Goal: Transaction & Acquisition: Purchase product/service

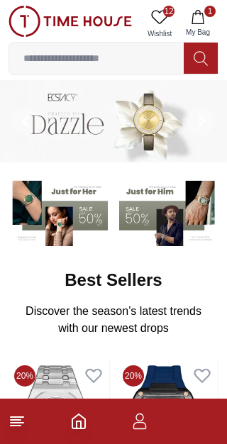
click at [165, 16] on span "12" at bounding box center [168, 11] width 11 height 11
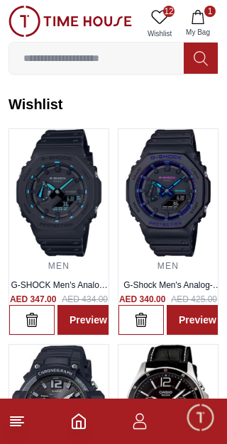
click at [207, 16] on span "1" at bounding box center [209, 11] width 11 height 11
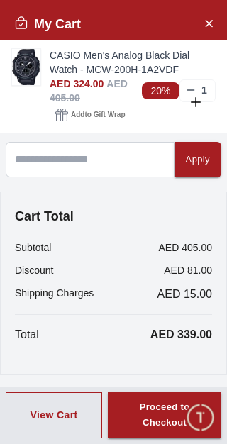
click at [104, 56] on link "CASIO Men's Analog Black Dial Watch - MCW-200H-1A2VDF" at bounding box center [133, 62] width 166 height 28
click at [104, 66] on input at bounding box center [96, 58] width 175 height 28
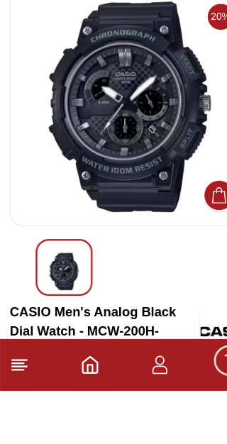
click at [131, 104] on img at bounding box center [114, 196] width 186 height 185
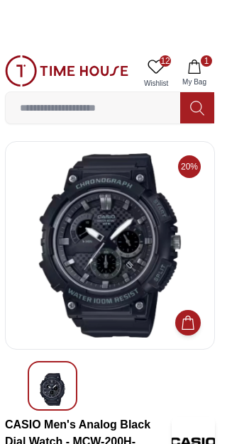
scroll to position [5, 0]
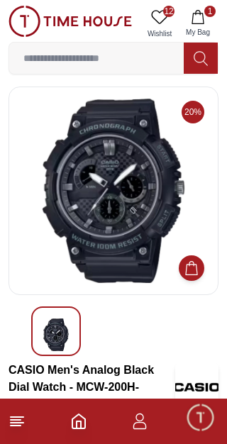
click at [77, 415] on icon "Home" at bounding box center [78, 421] width 17 height 17
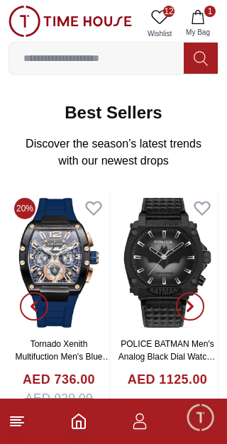
click at [166, 15] on span "12" at bounding box center [168, 11] width 11 height 11
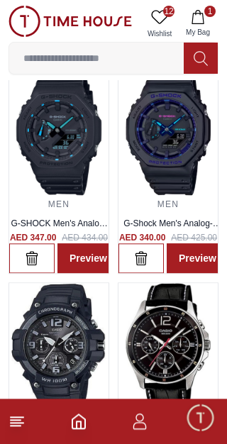
scroll to position [62, 0]
click at [66, 127] on img at bounding box center [58, 131] width 99 height 128
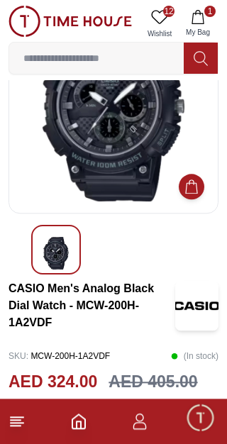
scroll to position [86, 0]
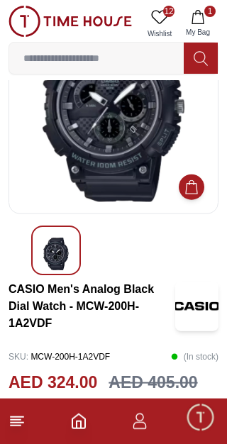
click at [174, 13] on span "12" at bounding box center [168, 11] width 11 height 11
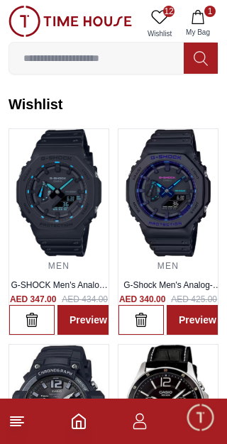
click at [71, 284] on link "G-SHOCK Men's Analog-Digital Black Dial Watch - GA-2100-1A2DR" at bounding box center [59, 296] width 97 height 33
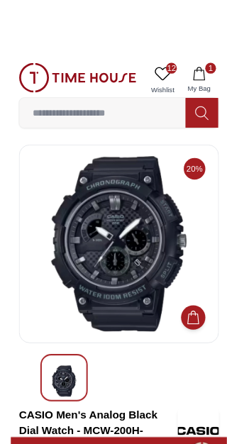
scroll to position [1, 0]
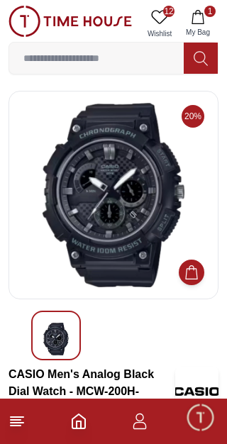
click at [171, 15] on span "12" at bounding box center [168, 11] width 11 height 11
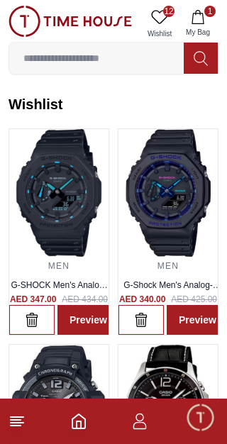
click at [67, 133] on img at bounding box center [58, 193] width 99 height 128
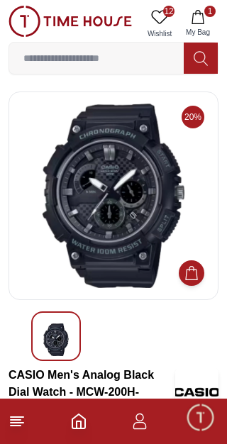
click at [173, 16] on link "12 Wishlist" at bounding box center [159, 24] width 35 height 36
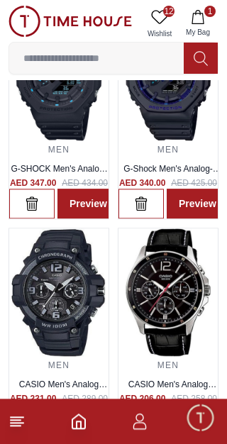
scroll to position [116, 0]
click at [82, 199] on link "Preview" at bounding box center [89, 204] width 62 height 30
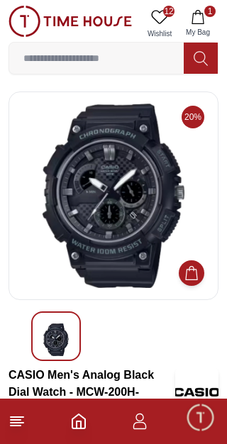
click at [168, 13] on span "12" at bounding box center [168, 11] width 11 height 11
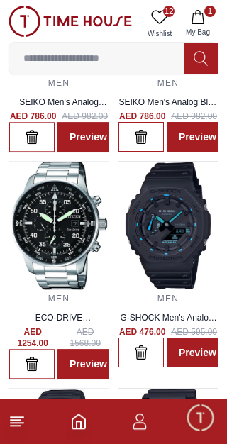
scroll to position [615, 0]
click at [180, 229] on img at bounding box center [168, 226] width 99 height 128
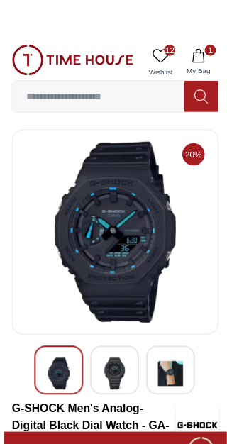
scroll to position [3, 0]
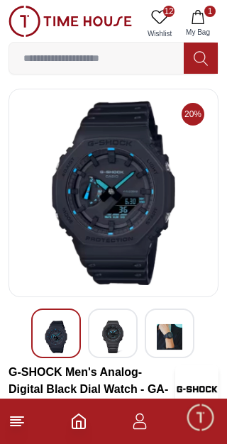
click at [168, 19] on icon at bounding box center [159, 17] width 17 height 17
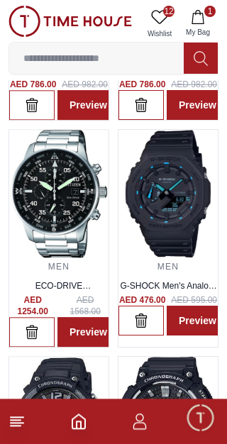
scroll to position [640, 0]
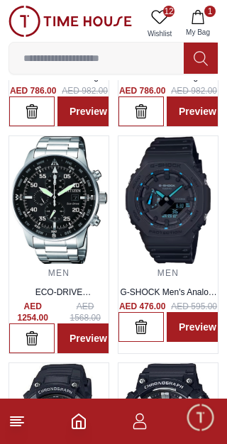
click at [54, 201] on img at bounding box center [58, 200] width 99 height 128
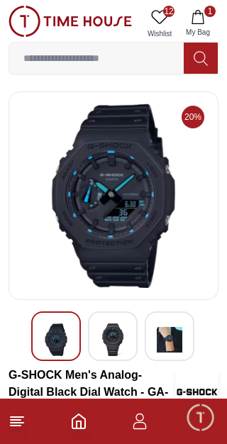
click at [173, 12] on span "12" at bounding box center [168, 11] width 11 height 11
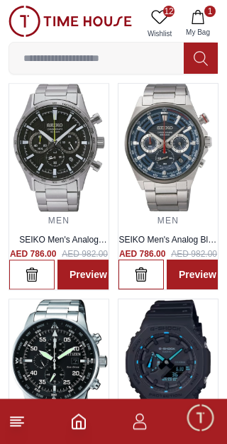
scroll to position [477, 0]
click at [195, 275] on link "Preview" at bounding box center [198, 275] width 62 height 30
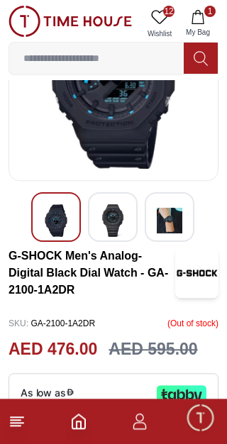
scroll to position [119, 0]
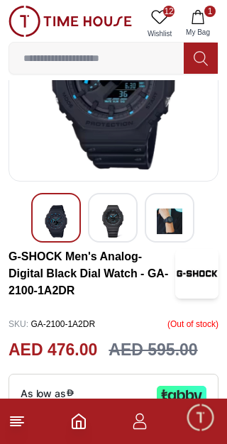
click at [163, 16] on icon at bounding box center [159, 17] width 17 height 17
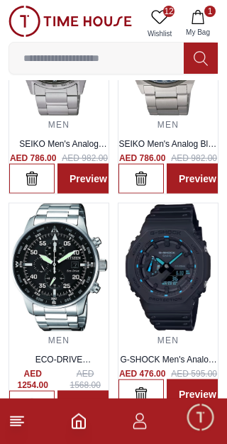
scroll to position [582, 0]
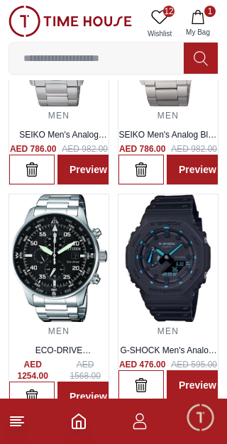
click at [51, 264] on img at bounding box center [58, 259] width 99 height 128
